Goal: Task Accomplishment & Management: Manage account settings

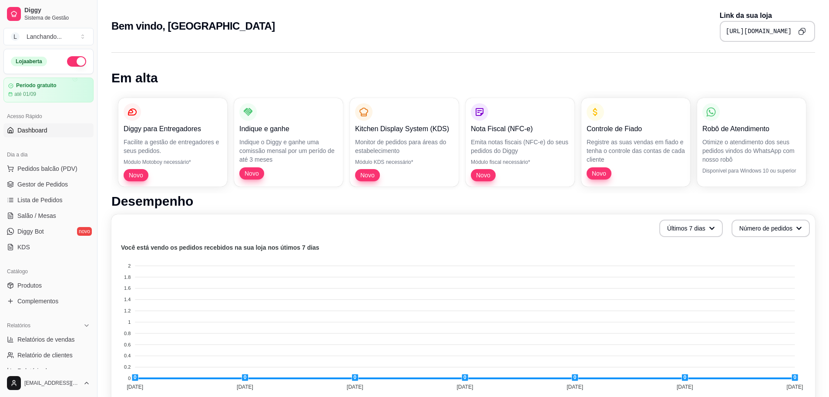
click at [800, 32] on icon "Copy to clipboard" at bounding box center [801, 30] width 7 height 7
click at [44, 189] on link "Gestor de Pedidos" at bounding box center [48, 184] width 90 height 14
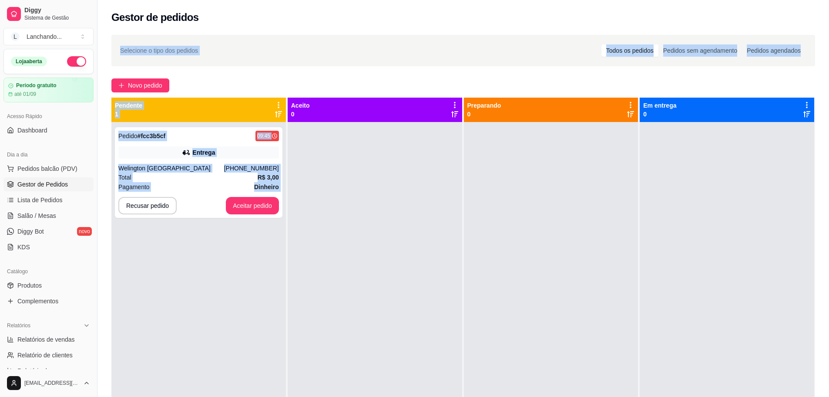
drag, startPoint x: 106, startPoint y: 81, endPoint x: 266, endPoint y: 258, distance: 238.9
click at [271, 254] on div "Selecione o tipo dos pedidos Todos os pedidos Pedidos sem agendamento Pedidos a…" at bounding box center [464, 267] width 732 height 475
click at [251, 266] on div "Pedido # fcc3b5cf 09:45 Entrega Welington Lima [PHONE_NUMBER] Total R$ 3,00 Pag…" at bounding box center [198, 320] width 175 height 397
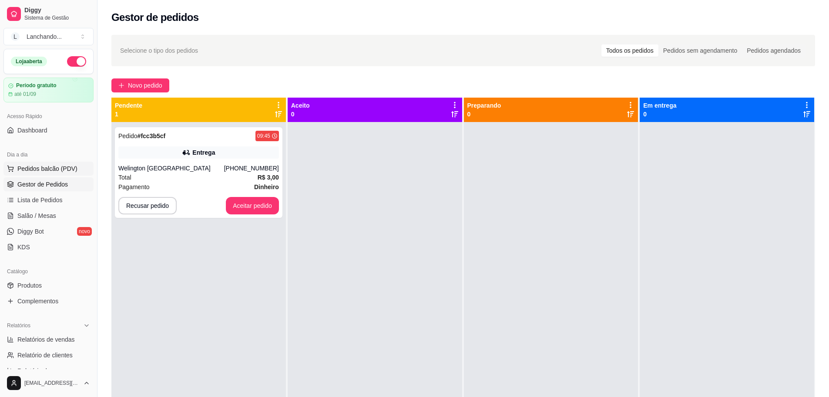
click at [40, 163] on button "Pedidos balcão (PDV)" at bounding box center [48, 169] width 90 height 14
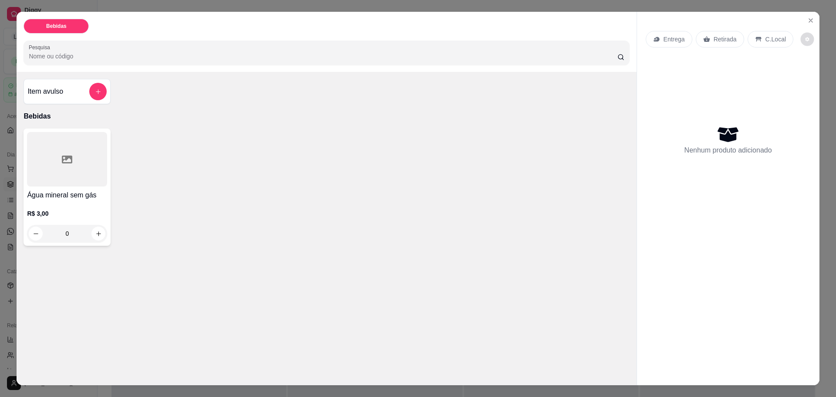
click at [804, 38] on icon "decrease-product-quantity" at bounding box center [806, 39] width 5 height 5
click at [815, 16] on div "Entrega Retirada C.Local Nenhum produto adicionado" at bounding box center [728, 191] width 182 height 359
click at [807, 22] on icon "Close" at bounding box center [810, 20] width 7 height 7
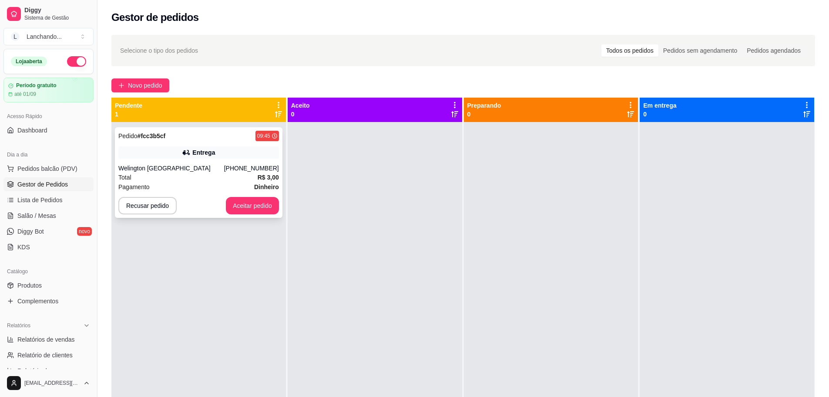
drag, startPoint x: 205, startPoint y: 135, endPoint x: 229, endPoint y: 132, distance: 24.6
click at [229, 132] on div "Pedido # fcc3b5cf 09:45" at bounding box center [198, 136] width 161 height 10
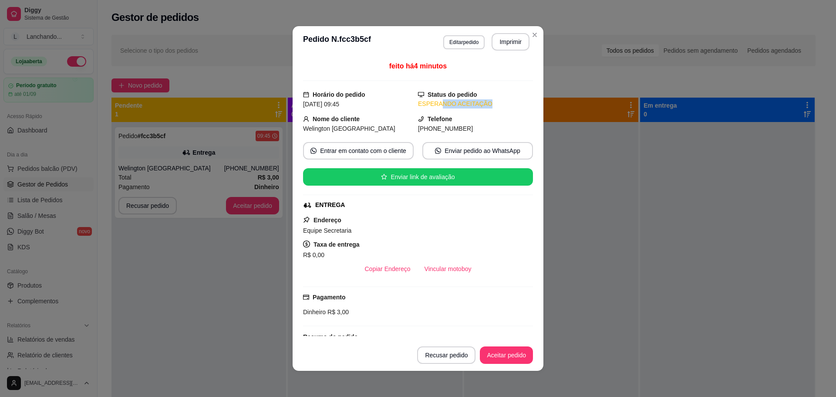
drag, startPoint x: 430, startPoint y: 103, endPoint x: 497, endPoint y: 107, distance: 67.2
click at [497, 107] on div "ESPERANDO ACEITAÇÃO" at bounding box center [475, 103] width 115 height 9
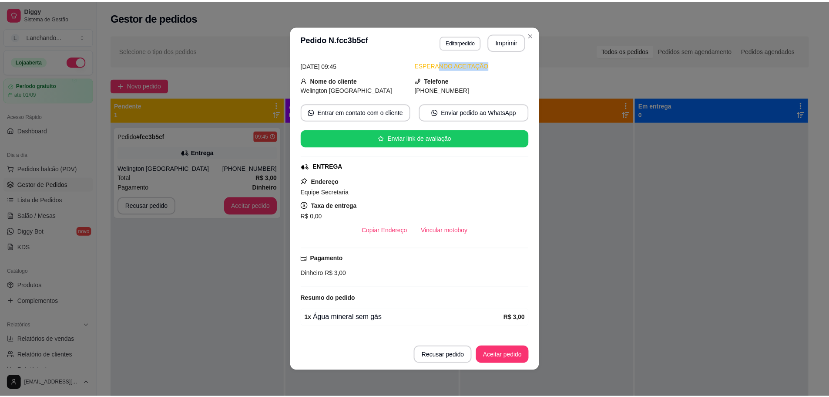
scroll to position [64, 0]
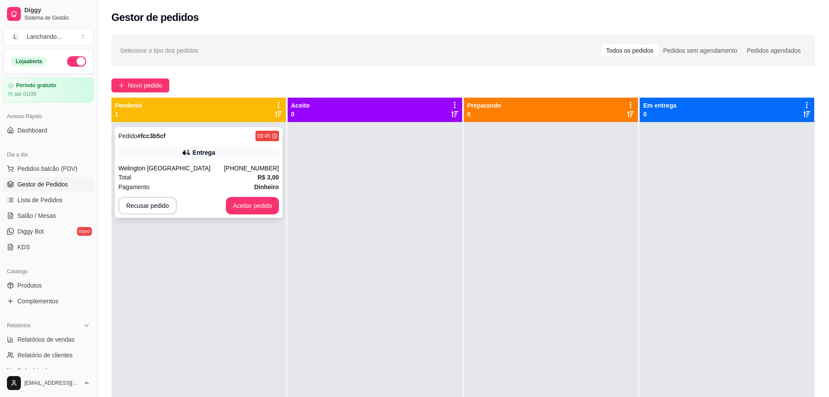
click at [220, 145] on div "Pedido # fcc3b5cf 09:45 Entrega Welington Lima [PHONE_NUMBER] Total R$ 3,00 Pag…" at bounding box center [199, 172] width 168 height 91
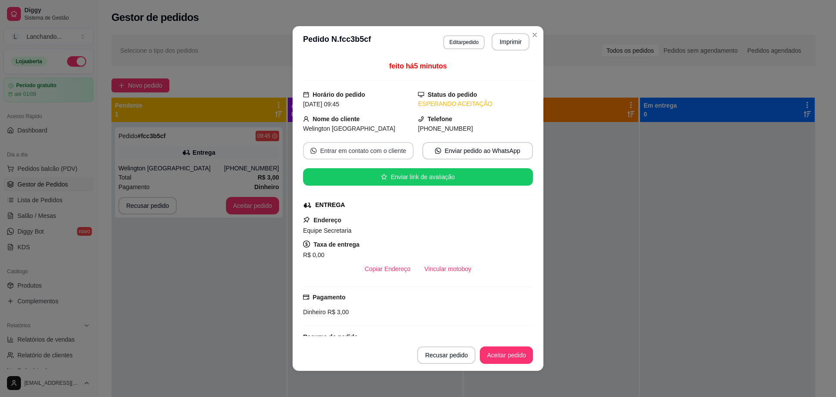
click at [365, 151] on button "Entrar em contato com o cliente" at bounding box center [358, 150] width 111 height 17
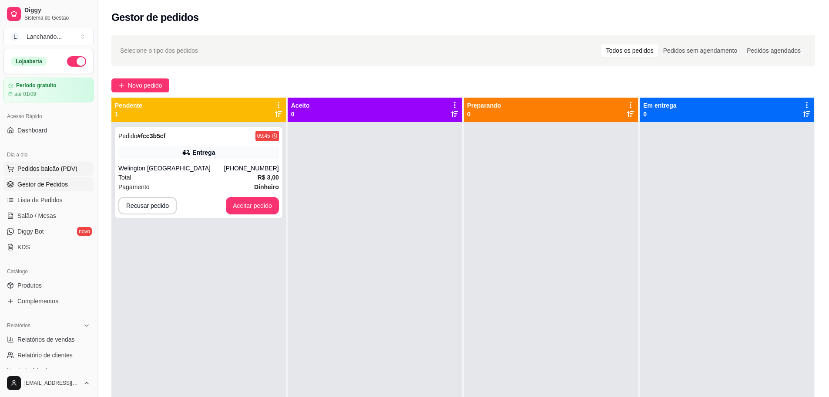
click at [55, 172] on span "Pedidos balcão (PDV)" at bounding box center [47, 168] width 60 height 9
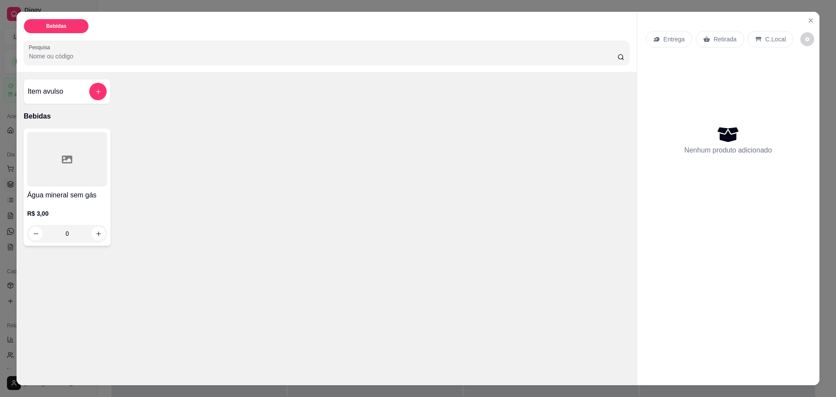
click at [96, 189] on div "Água mineral sem gás R$ 3,00 0" at bounding box center [67, 186] width 87 height 117
click at [809, 22] on icon "Close" at bounding box center [810, 20] width 3 height 3
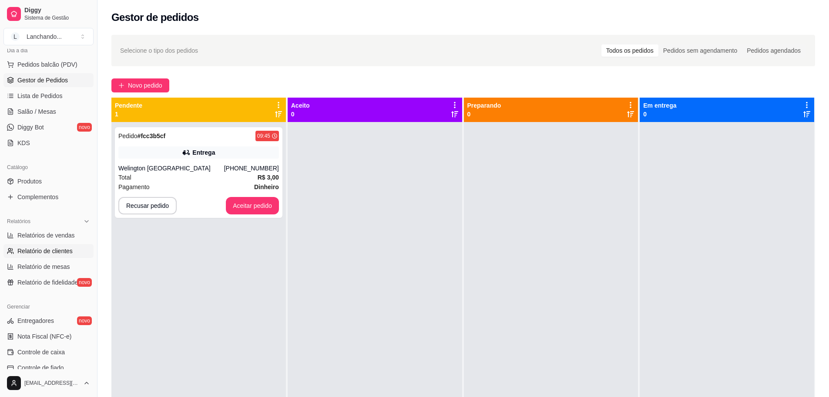
scroll to position [104, 0]
click at [53, 347] on span "Controle de caixa" at bounding box center [40, 351] width 47 height 9
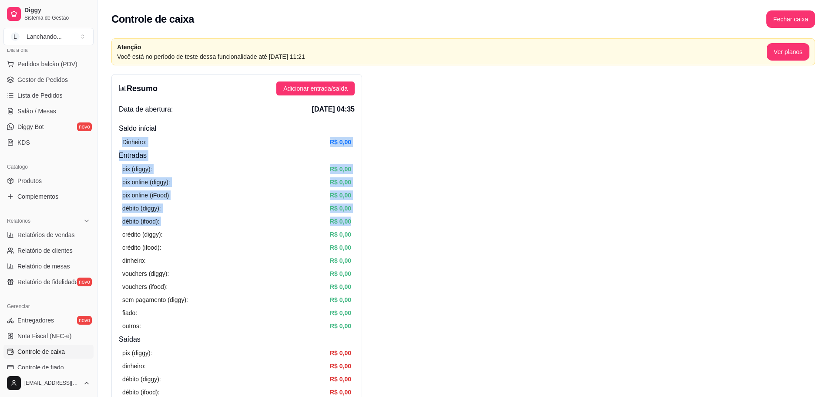
drag, startPoint x: 407, startPoint y: 222, endPoint x: 370, endPoint y: 128, distance: 102.0
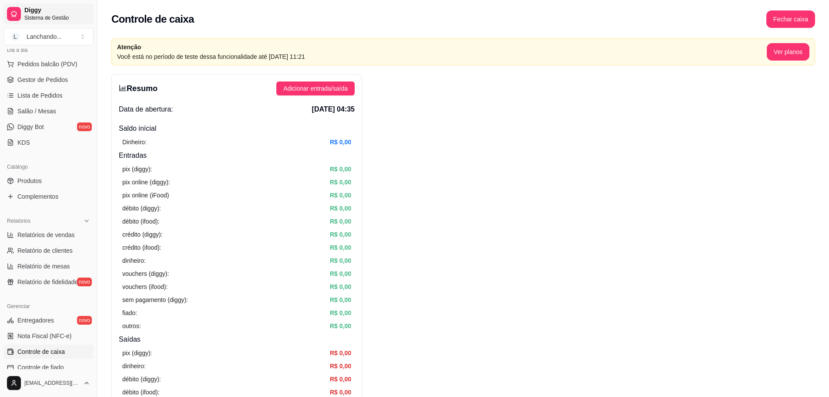
click at [28, 10] on span "Diggy" at bounding box center [57, 11] width 66 height 8
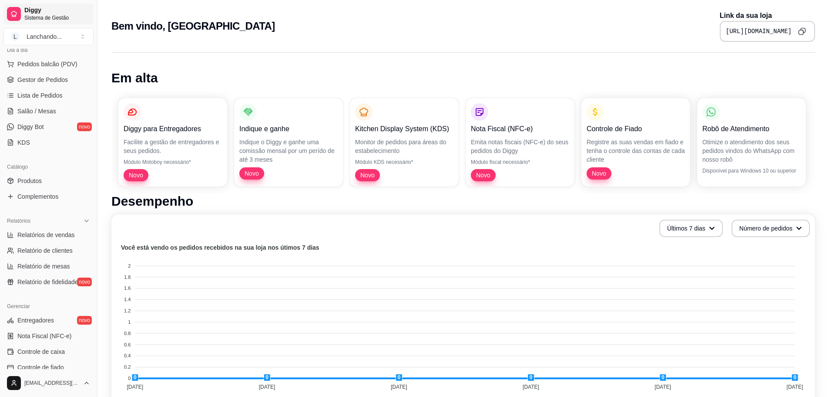
click at [28, 10] on span "Diggy" at bounding box center [57, 11] width 66 height 8
click at [714, 228] on button "Últimos 7 dias" at bounding box center [692, 227] width 64 height 17
click at [714, 228] on button "Últimos 7 dias" at bounding box center [691, 228] width 62 height 17
click at [753, 231] on button "Número de pedidos" at bounding box center [771, 227] width 78 height 17
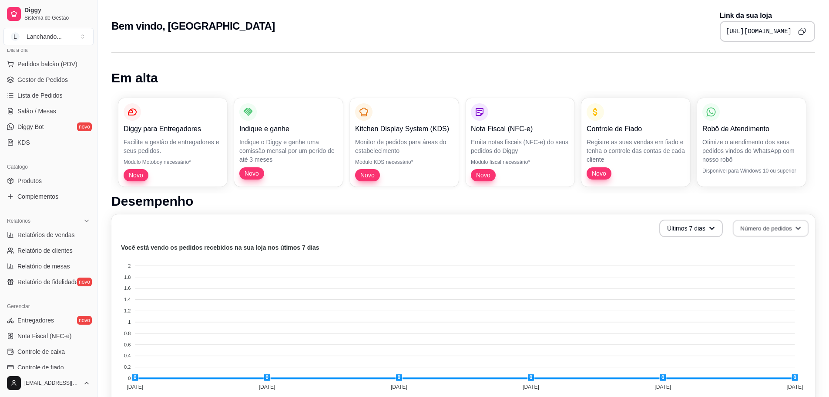
click at [753, 231] on button "Número de pedidos" at bounding box center [771, 228] width 76 height 17
click at [40, 99] on span "Lista de Pedidos" at bounding box center [39, 95] width 45 height 9
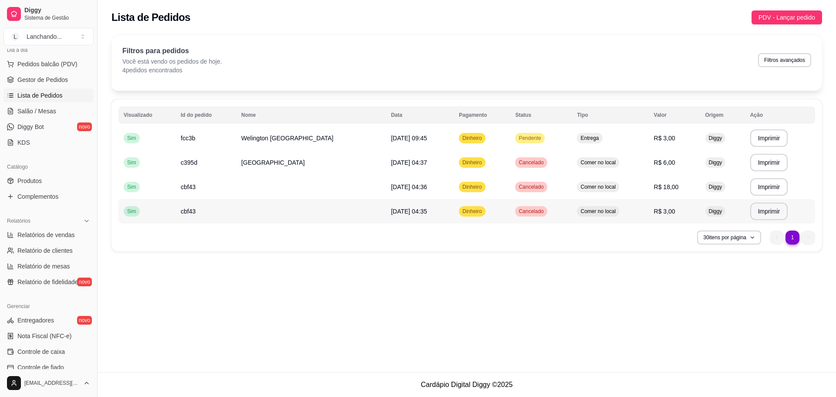
click at [497, 221] on tbody "**********" at bounding box center [466, 175] width 697 height 98
click at [54, 84] on link "Gestor de Pedidos" at bounding box center [48, 80] width 90 height 14
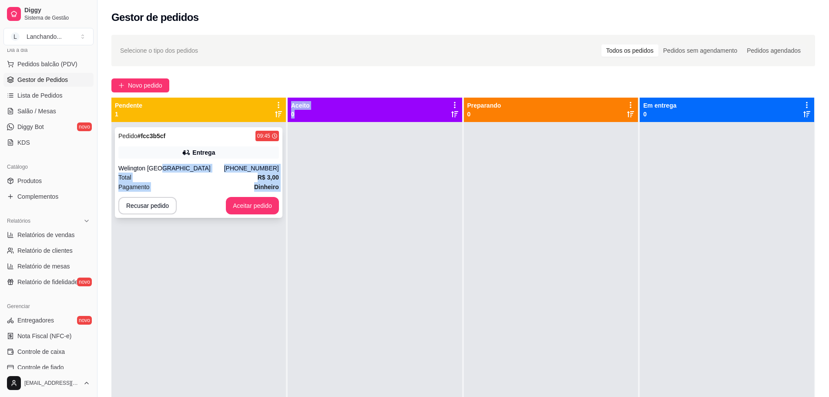
drag, startPoint x: 180, startPoint y: 172, endPoint x: 278, endPoint y: 196, distance: 100.9
click at [315, 204] on div "Pendente 1 Pedido # fcc3b5cf 09:45 Entrega Welington Lima [PHONE_NUMBER] Total …" at bounding box center [463, 296] width 704 height 397
click at [174, 148] on div "Entrega" at bounding box center [198, 152] width 161 height 12
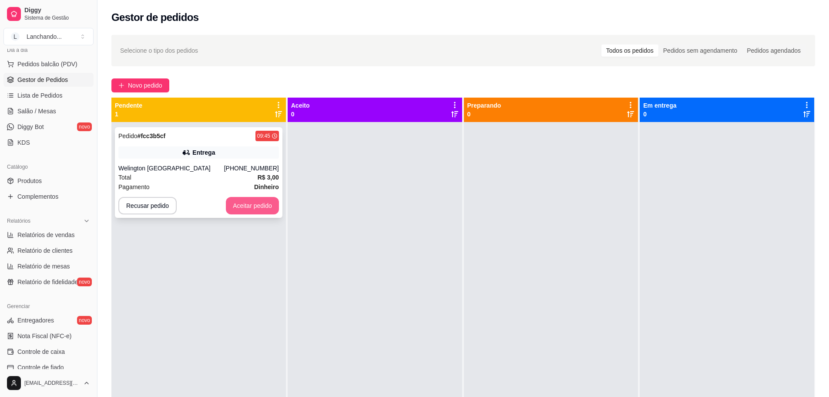
click at [247, 203] on button "Aceitar pedido" at bounding box center [252, 205] width 53 height 17
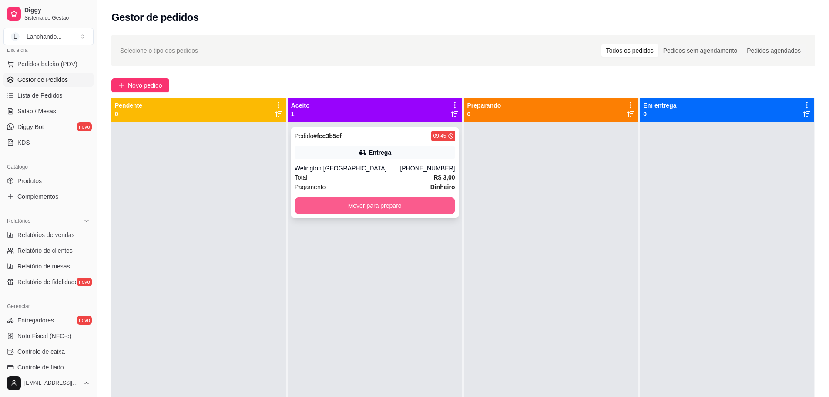
click at [389, 212] on button "Mover para preparo" at bounding box center [375, 205] width 161 height 17
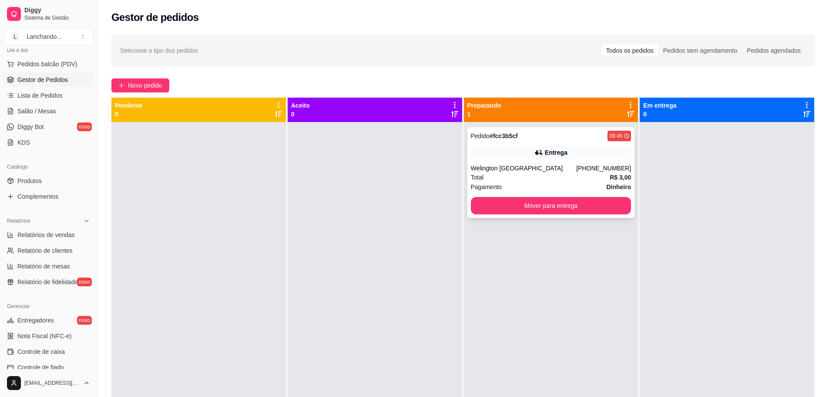
click at [488, 214] on button "Mover para entrega" at bounding box center [551, 205] width 161 height 17
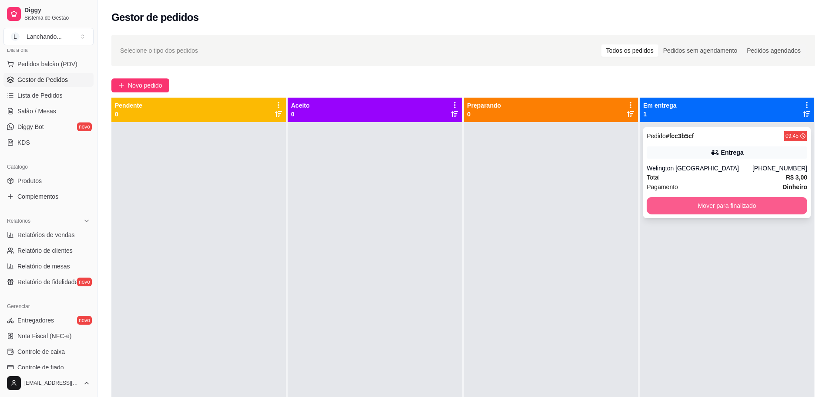
click at [676, 211] on button "Mover para finalizado" at bounding box center [727, 205] width 161 height 17
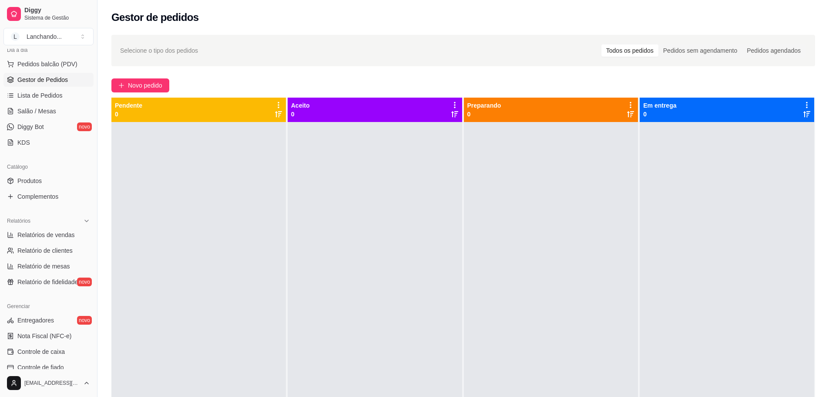
click at [52, 72] on ul "Pedidos balcão (PDV) Gestor de Pedidos Lista de Pedidos Salão / Mesas Diggy Bot…" at bounding box center [48, 103] width 90 height 92
click at [53, 66] on span "Pedidos balcão (PDV)" at bounding box center [47, 64] width 60 height 9
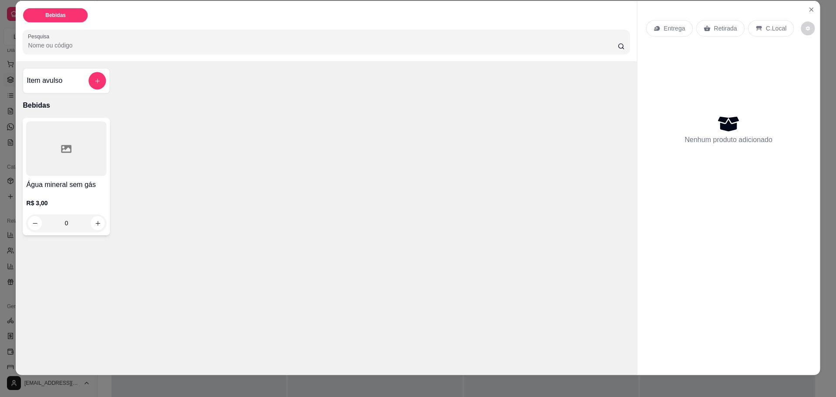
scroll to position [16, 0]
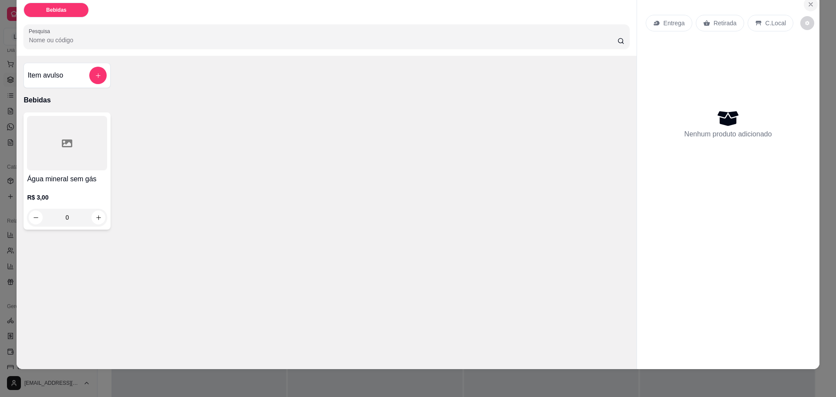
click at [808, 7] on icon "Close" at bounding box center [810, 4] width 7 height 7
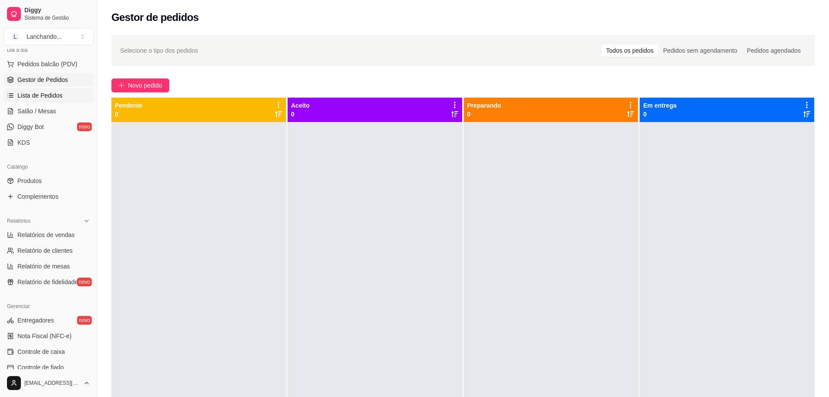
click at [57, 98] on span "Lista de Pedidos" at bounding box center [39, 95] width 45 height 9
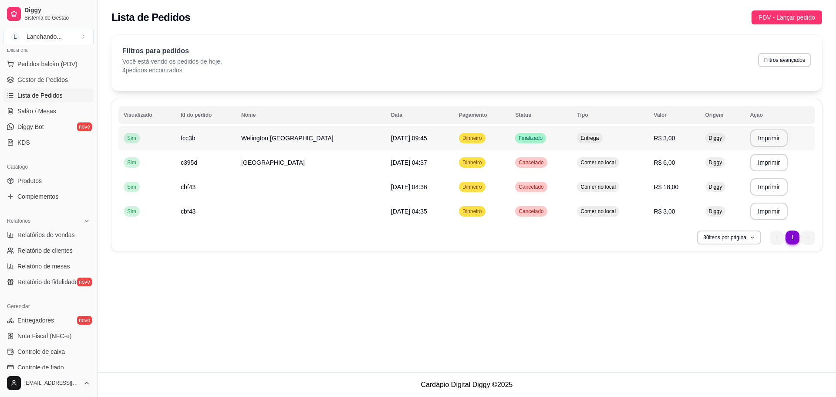
click at [517, 137] on span "Finalizado" at bounding box center [530, 138] width 27 height 7
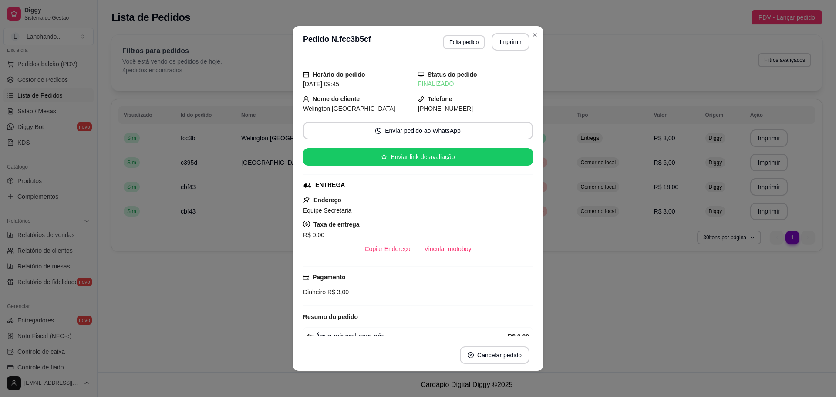
click at [448, 51] on header "**********" at bounding box center [418, 41] width 251 height 31
click at [451, 43] on button "Editar pedido" at bounding box center [463, 42] width 41 height 14
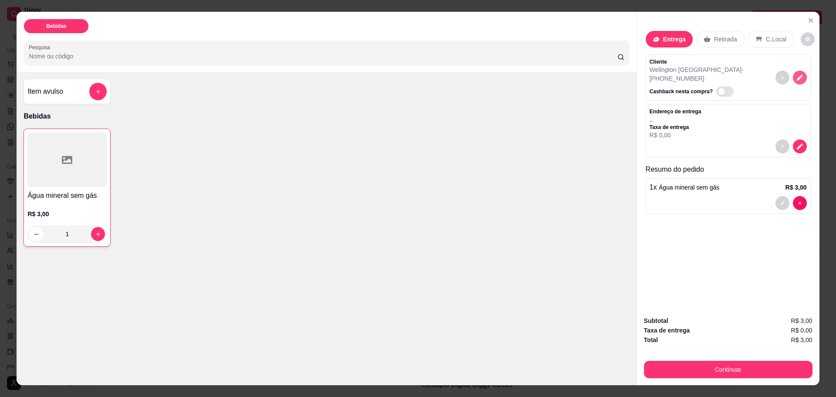
click at [797, 75] on icon "decrease-product-quantity" at bounding box center [800, 78] width 6 height 6
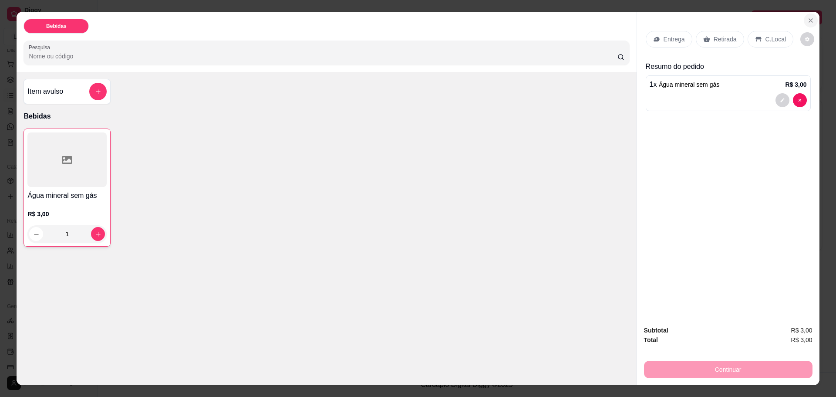
click at [808, 17] on icon "Close" at bounding box center [810, 20] width 7 height 7
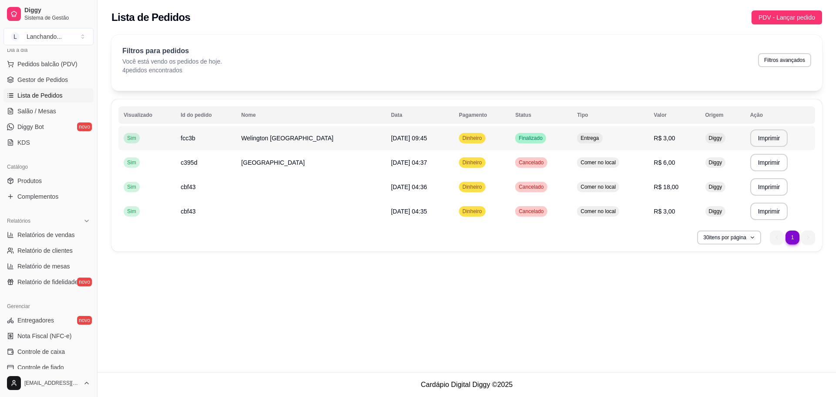
click at [378, 130] on tbody "**********" at bounding box center [466, 175] width 697 height 98
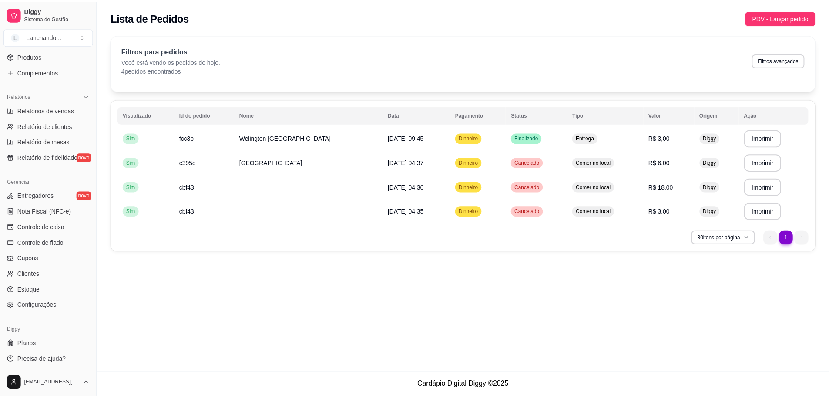
scroll to position [230, 0]
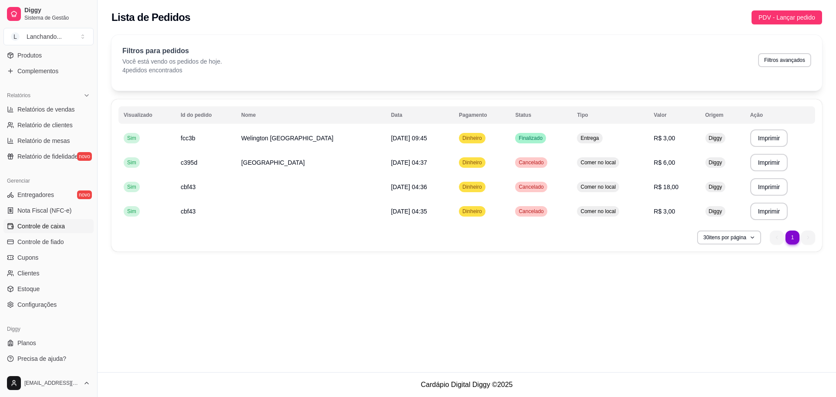
click at [50, 228] on span "Controle de caixa" at bounding box center [40, 226] width 47 height 9
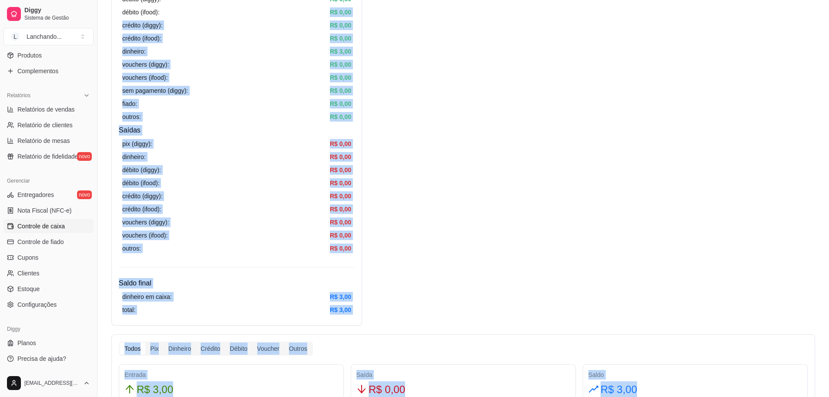
scroll to position [294, 0]
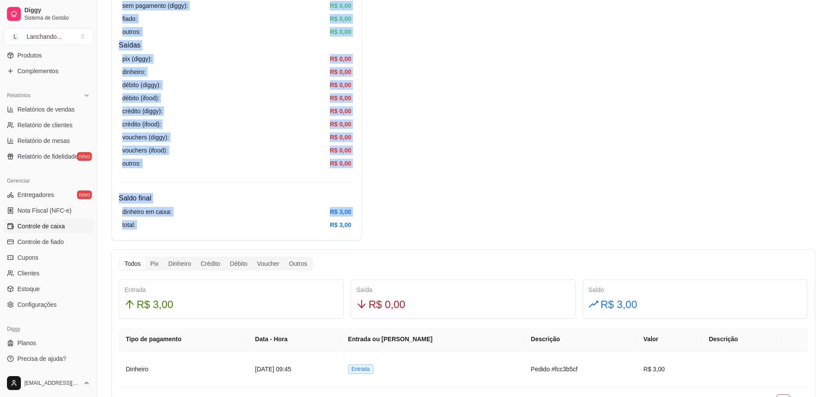
drag, startPoint x: 256, startPoint y: 215, endPoint x: 328, endPoint y: 229, distance: 73.0
click at [328, 229] on div "Resumo Adicionar entrada/saída Data de abertura: [DATE] 04:35 Saldo inícial Din…" at bounding box center [236, 10] width 251 height 460
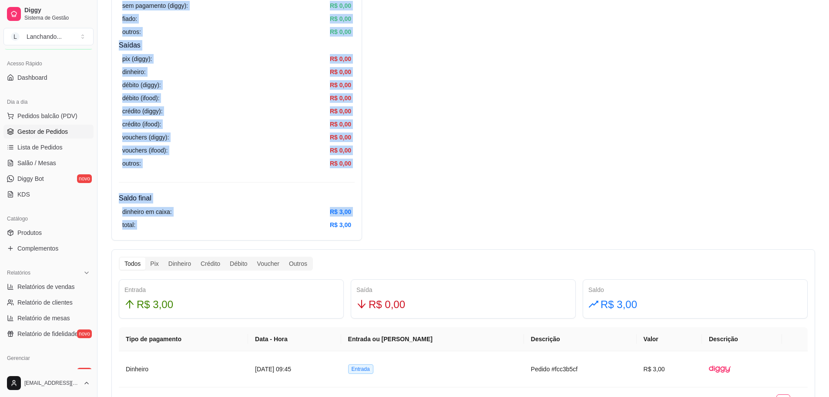
scroll to position [52, 0]
click at [57, 132] on span "Gestor de Pedidos" at bounding box center [42, 132] width 50 height 9
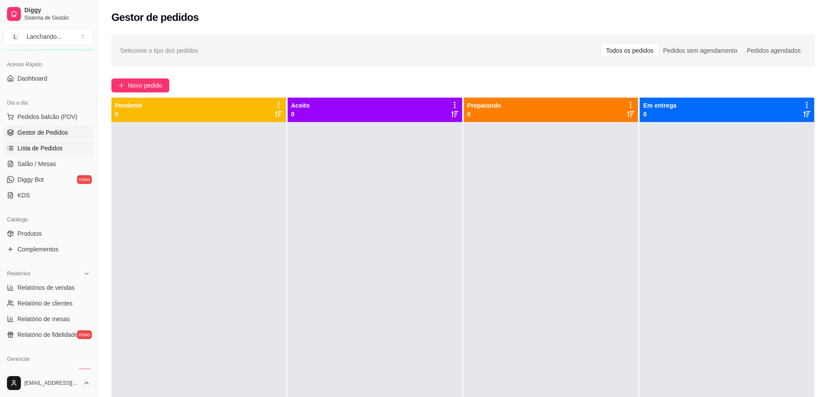
click at [46, 145] on span "Lista de Pedidos" at bounding box center [39, 148] width 45 height 9
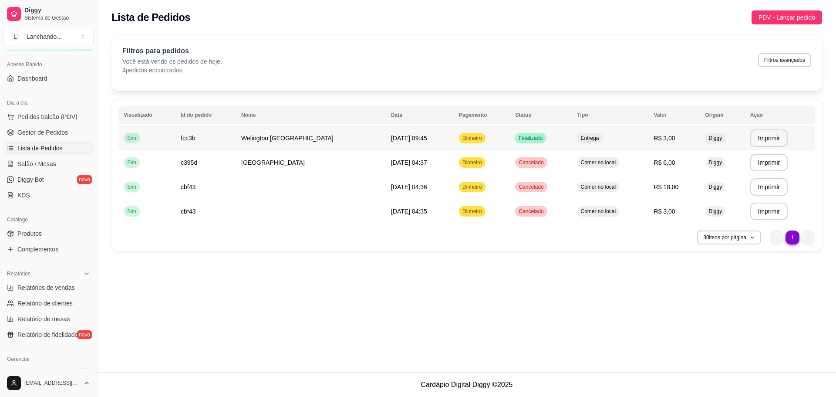
click at [659, 141] on td "R$ 3,00" at bounding box center [674, 138] width 51 height 24
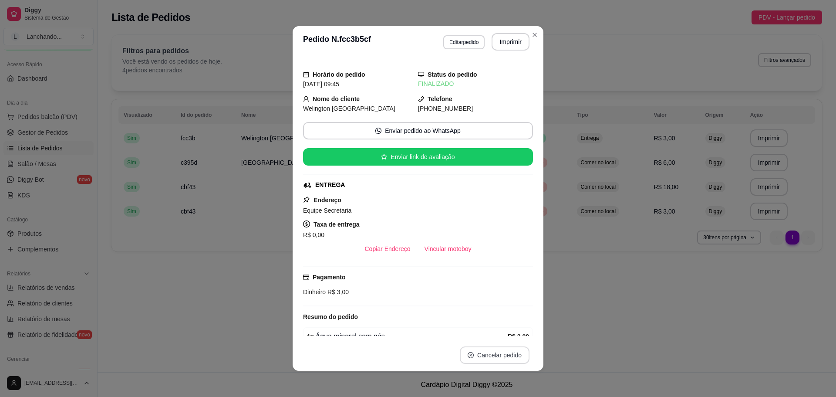
click at [503, 352] on button "Cancelar pedido" at bounding box center [495, 354] width 70 height 17
click at [522, 339] on button "Sim" at bounding box center [515, 333] width 34 height 17
